Goal: Task Accomplishment & Management: Complete application form

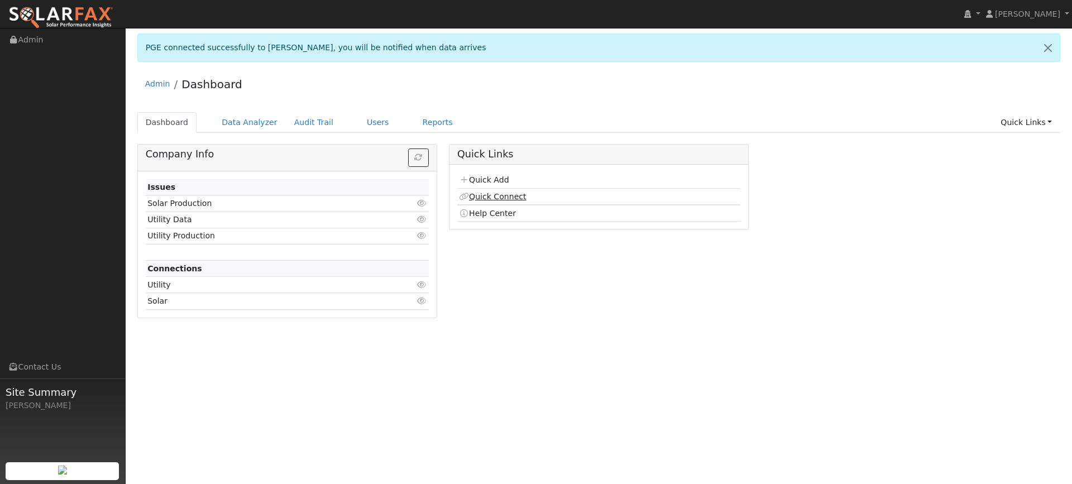
click at [494, 199] on link "Quick Connect" at bounding box center [492, 196] width 67 height 9
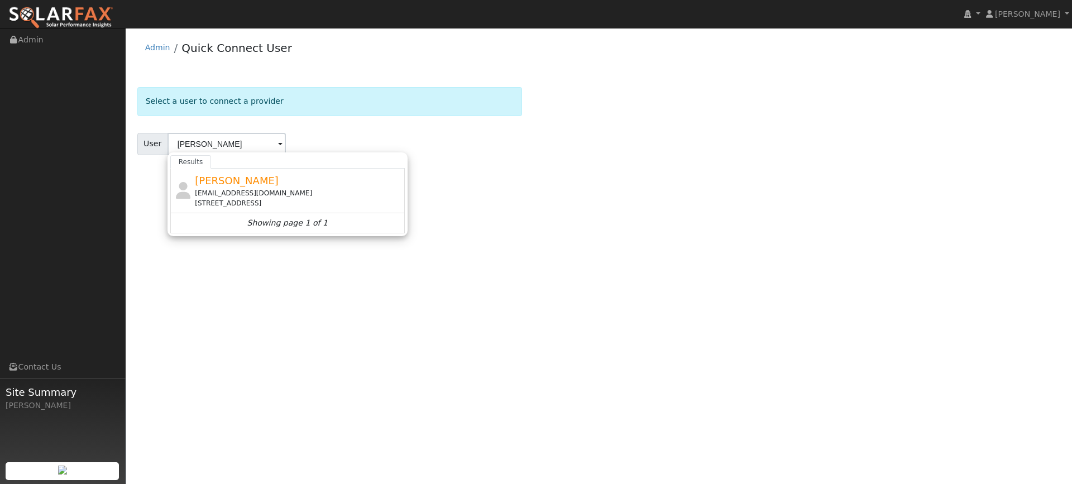
click at [323, 200] on div "[STREET_ADDRESS]" at bounding box center [298, 203] width 207 height 10
type input "[PERSON_NAME]"
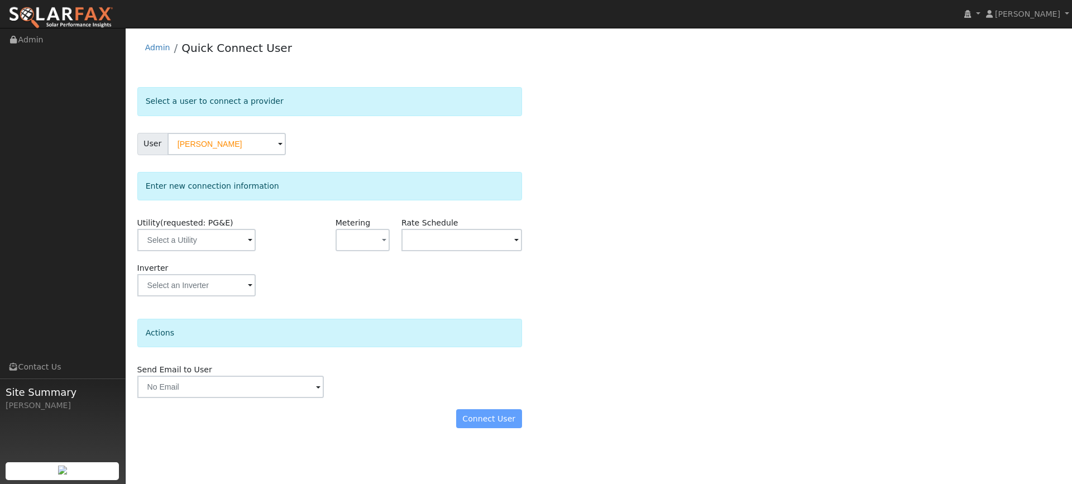
click at [248, 245] on span at bounding box center [250, 240] width 4 height 13
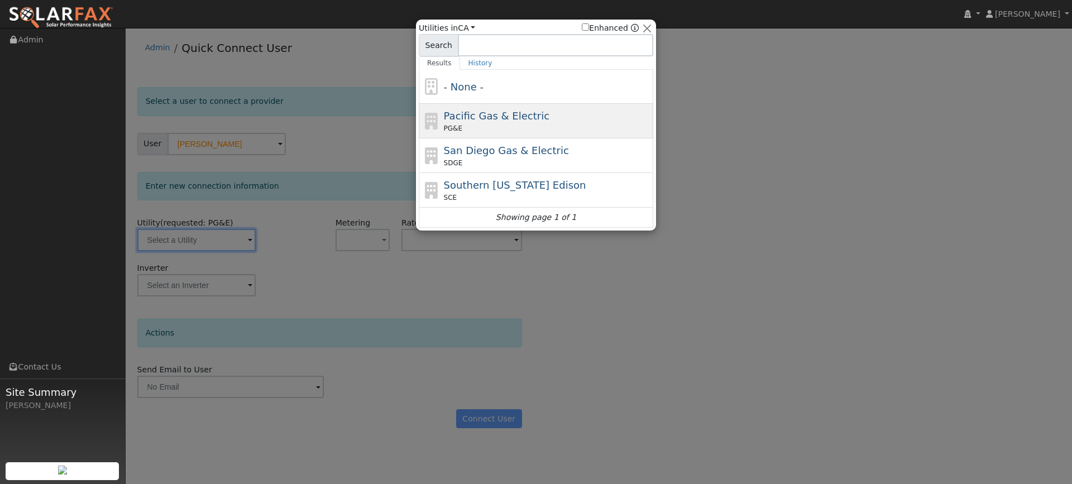
click at [428, 128] on icon at bounding box center [431, 121] width 19 height 17
type input "PG&E"
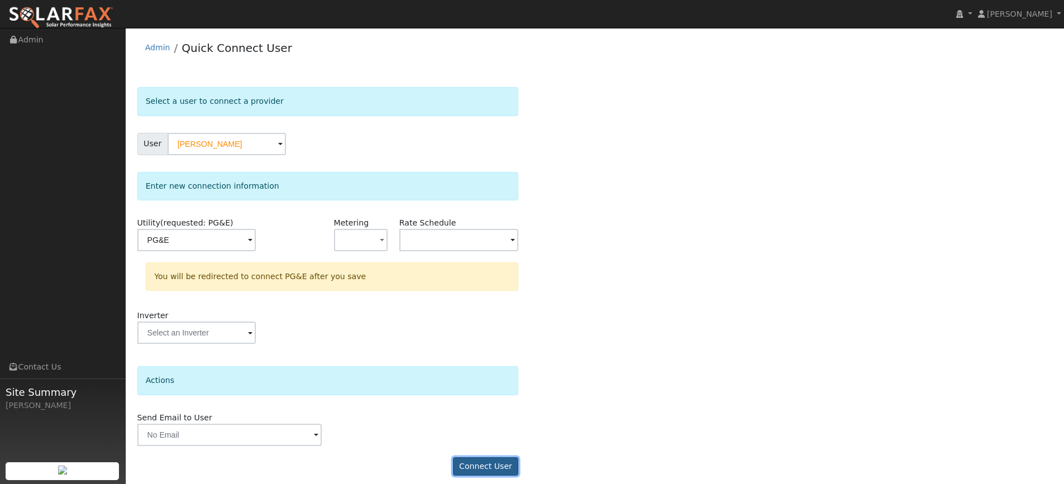
click at [495, 475] on button "Connect User" at bounding box center [486, 466] width 66 height 19
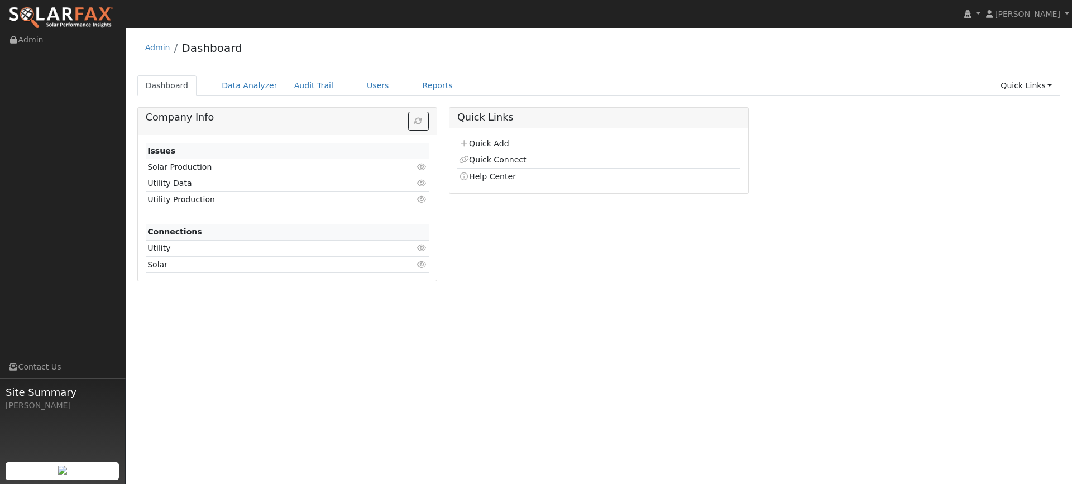
click at [496, 150] on td "Quick Add" at bounding box center [598, 144] width 283 height 16
click at [496, 155] on link "Quick Connect" at bounding box center [492, 159] width 67 height 9
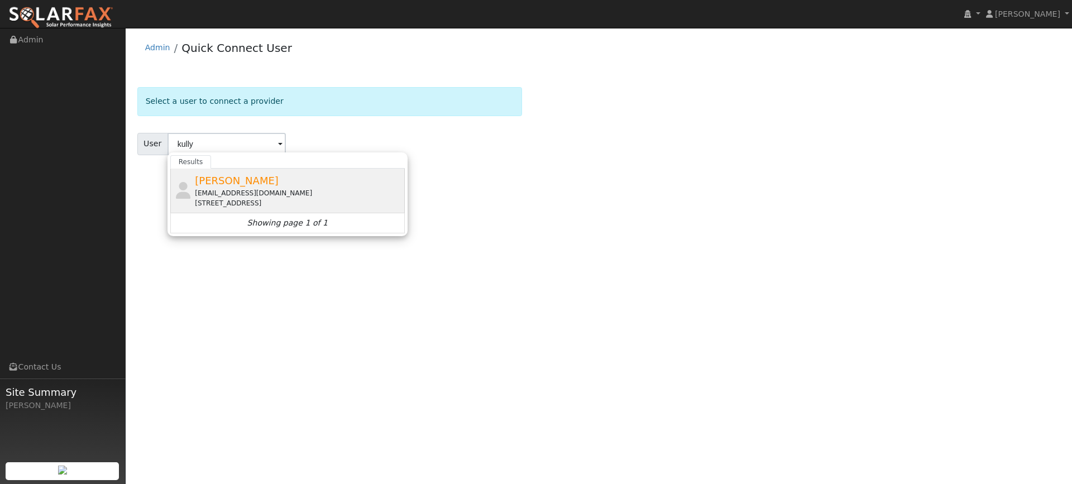
click at [266, 179] on div "[PERSON_NAME] [EMAIL_ADDRESS][DOMAIN_NAME] [STREET_ADDRESS]" at bounding box center [298, 190] width 207 height 35
type input "[PERSON_NAME]"
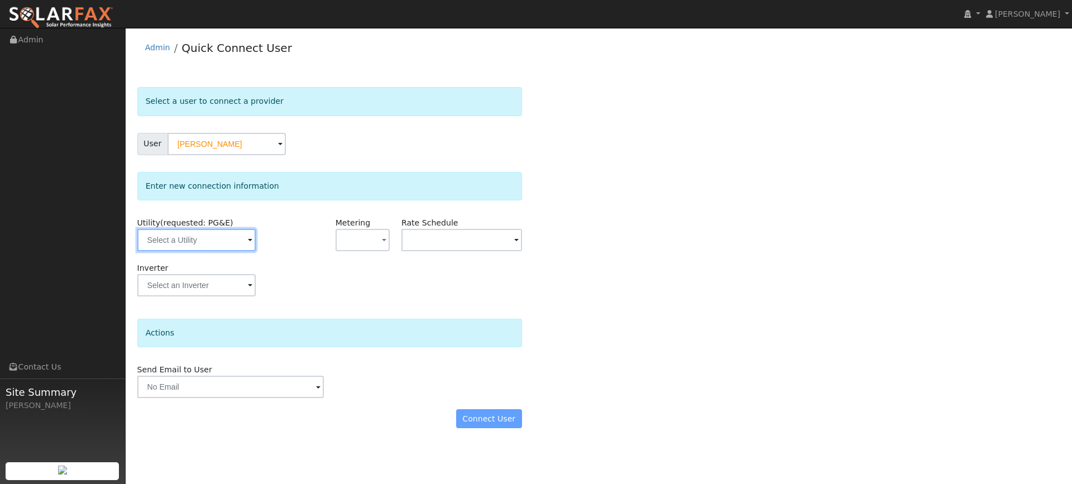
click at [240, 241] on input "text" at bounding box center [196, 240] width 118 height 22
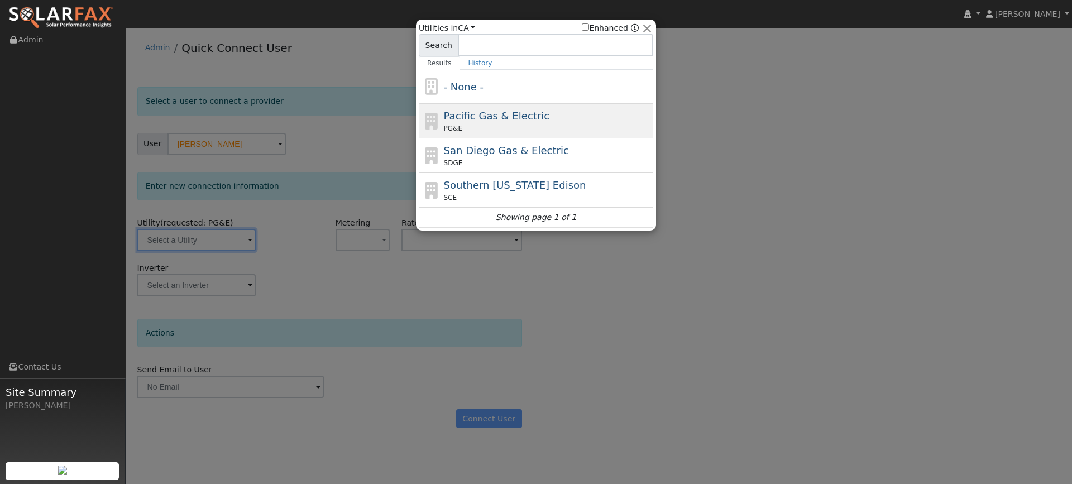
click at [462, 116] on span "Pacific Gas & Electric" at bounding box center [497, 116] width 106 height 12
type input "PG&E"
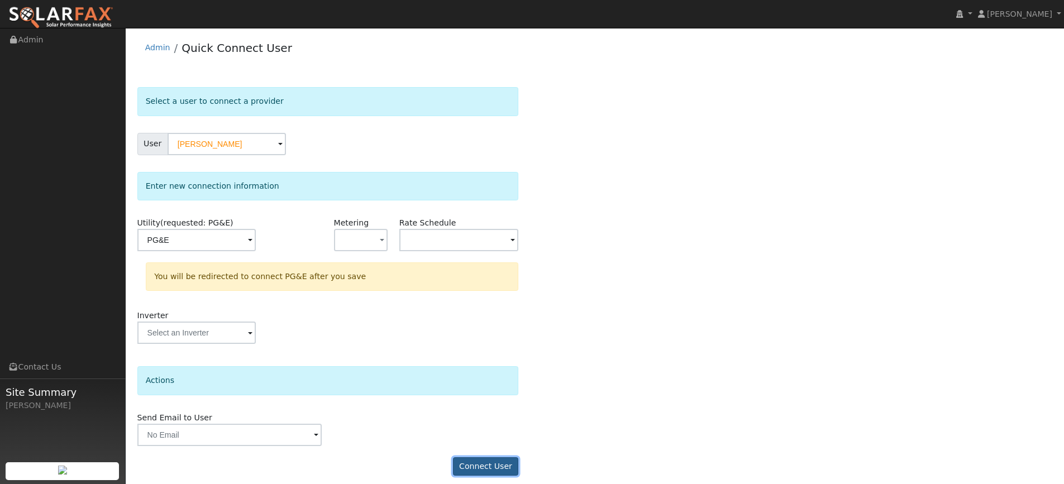
click at [491, 470] on button "Connect User" at bounding box center [486, 466] width 66 height 19
